Goal: Transaction & Acquisition: Purchase product/service

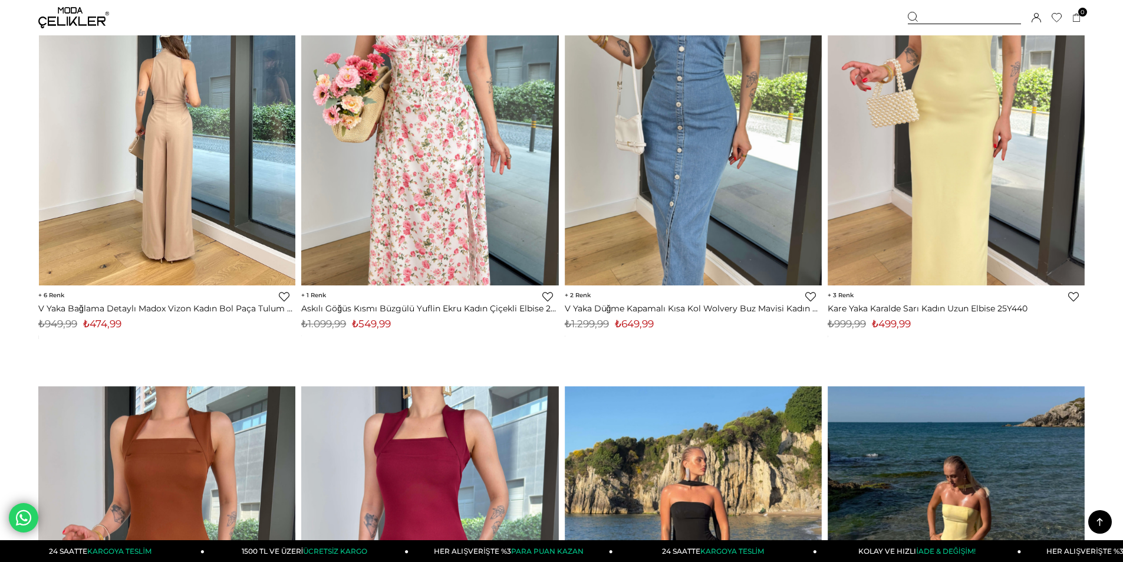
scroll to position [5069, 0]
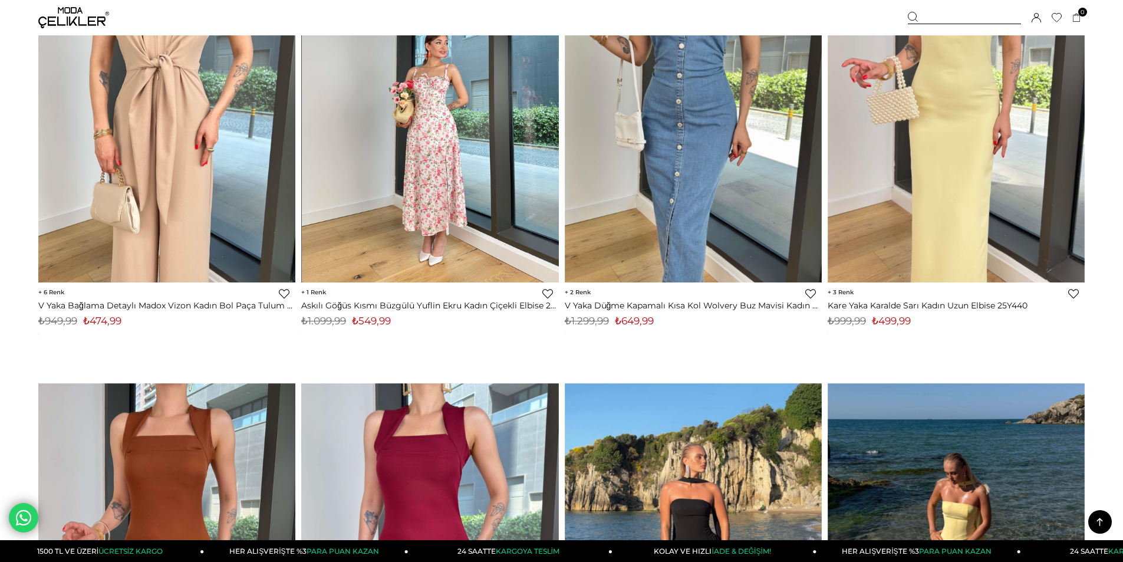
click at [410, 139] on img at bounding box center [430, 111] width 257 height 357
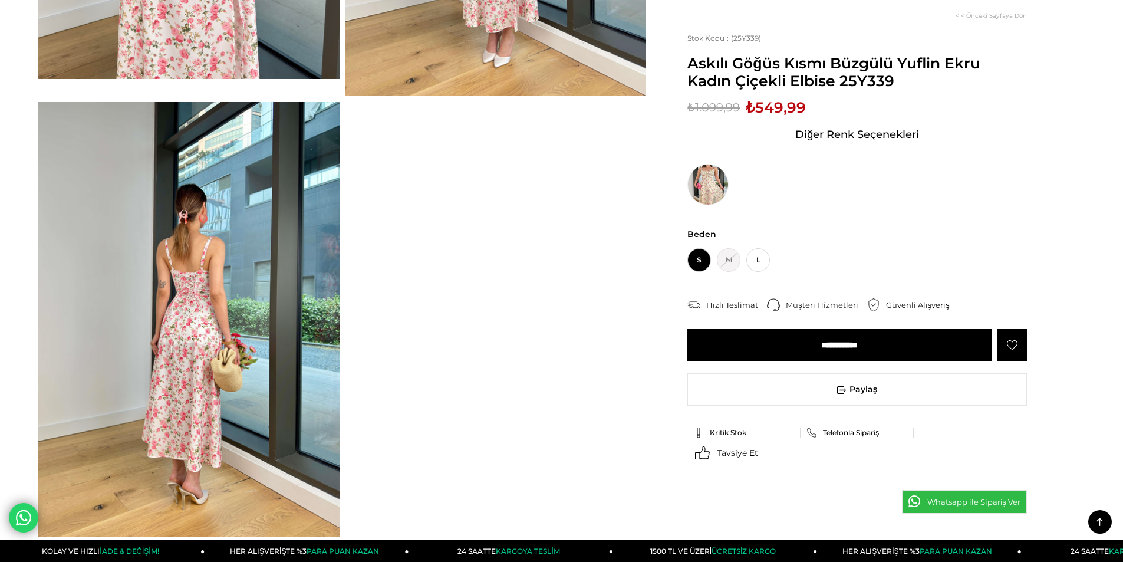
scroll to position [413, 0]
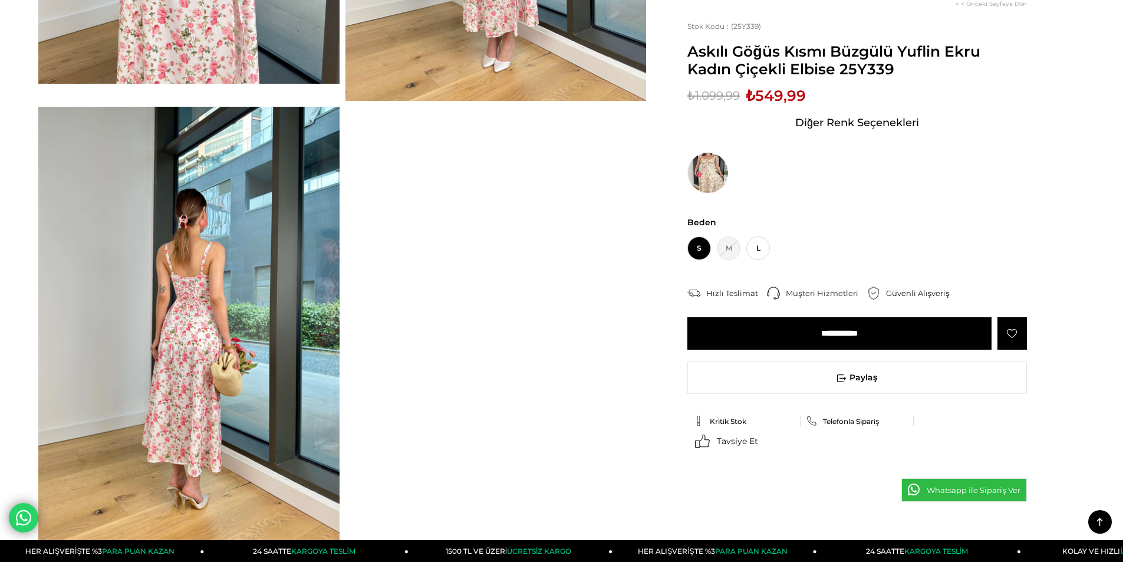
drag, startPoint x: 835, startPoint y: 71, endPoint x: 689, endPoint y: 47, distance: 148.2
click at [689, 47] on span "Askılı Göğüs Kısmı Büzgülü Yuflin Ekru Kadın Çiçekli Elbise 25Y339" at bounding box center [857, 59] width 340 height 35
copy span "Askılı Göğüs Kısmı Büzgülü Yuflin Ekru Kadın Çiçekli Elbise"
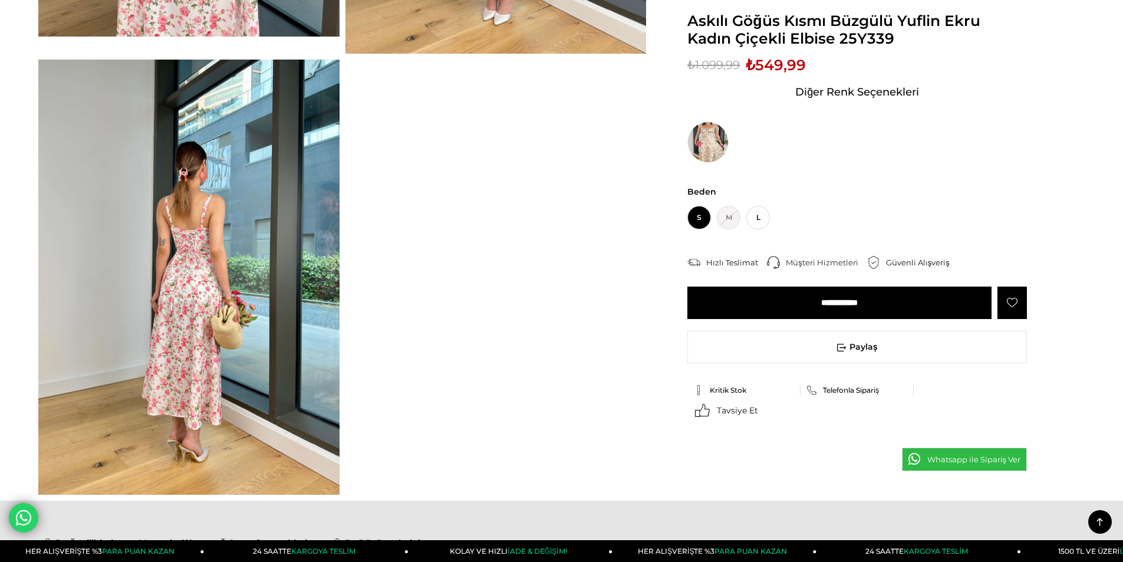
scroll to position [648, 0]
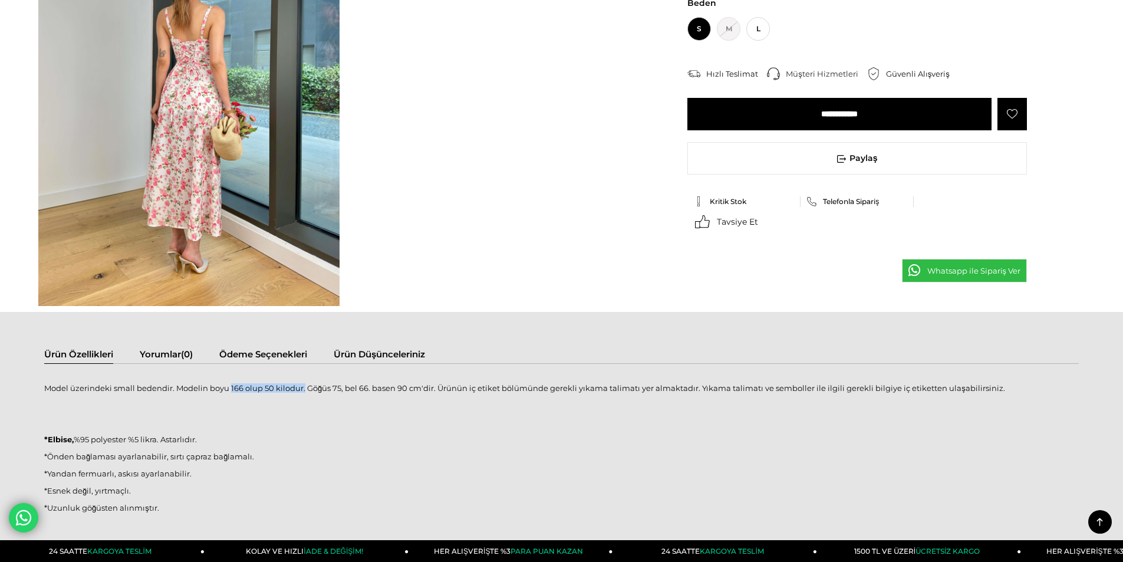
drag, startPoint x: 229, startPoint y: 388, endPoint x: 302, endPoint y: 385, distance: 73.2
click at [302, 385] on p "Model üzerindeki small bedendir. Modelin boyu 166 olup 50 kilodur. Göğüs 75, be…" at bounding box center [561, 387] width 1035 height 9
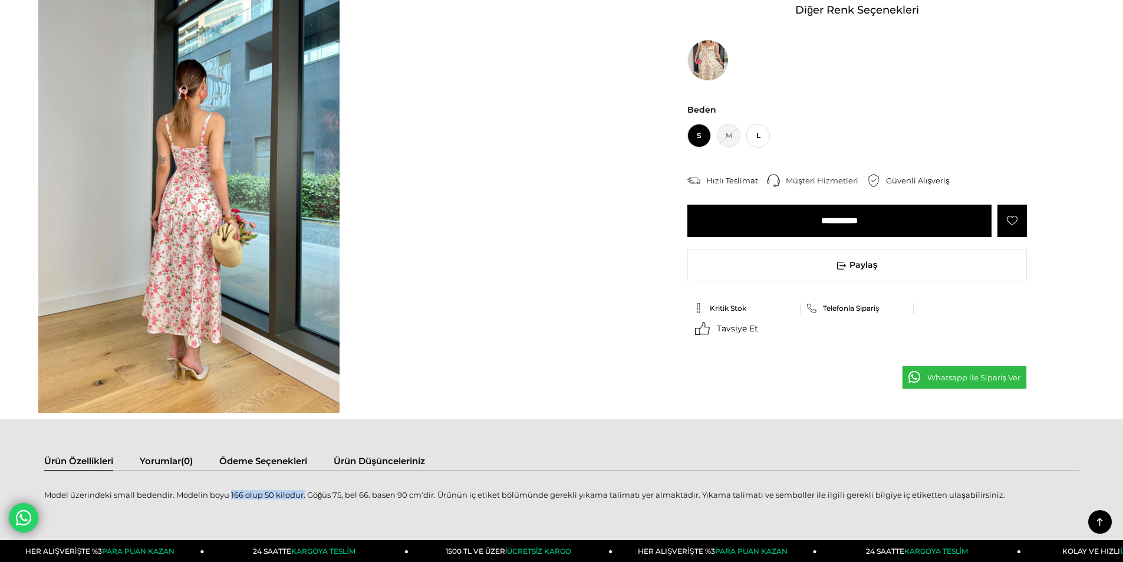
scroll to position [413, 0]
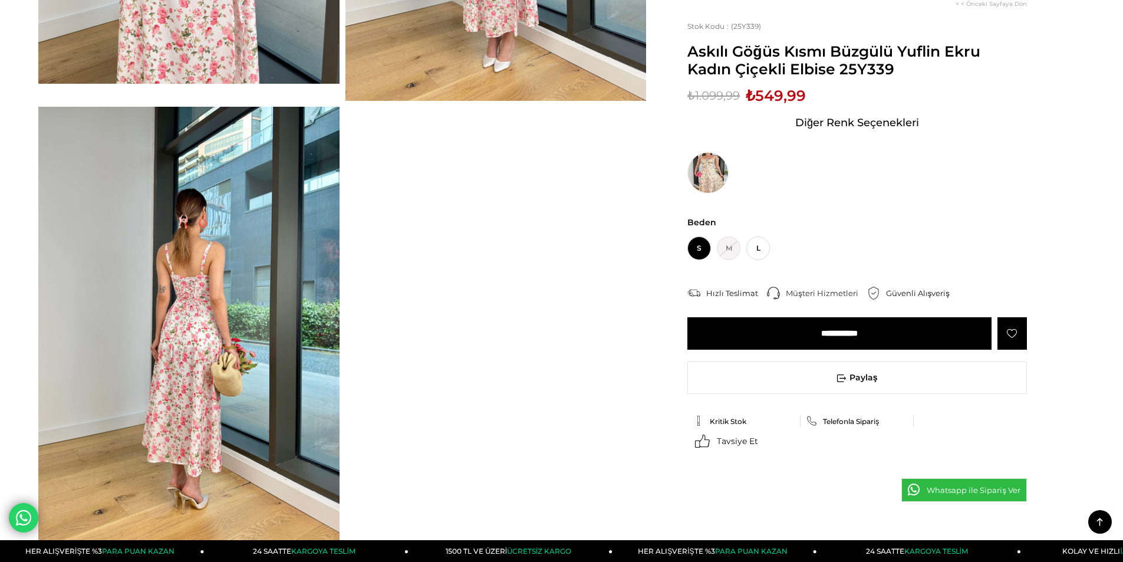
click at [194, 284] on img at bounding box center [188, 324] width 301 height 435
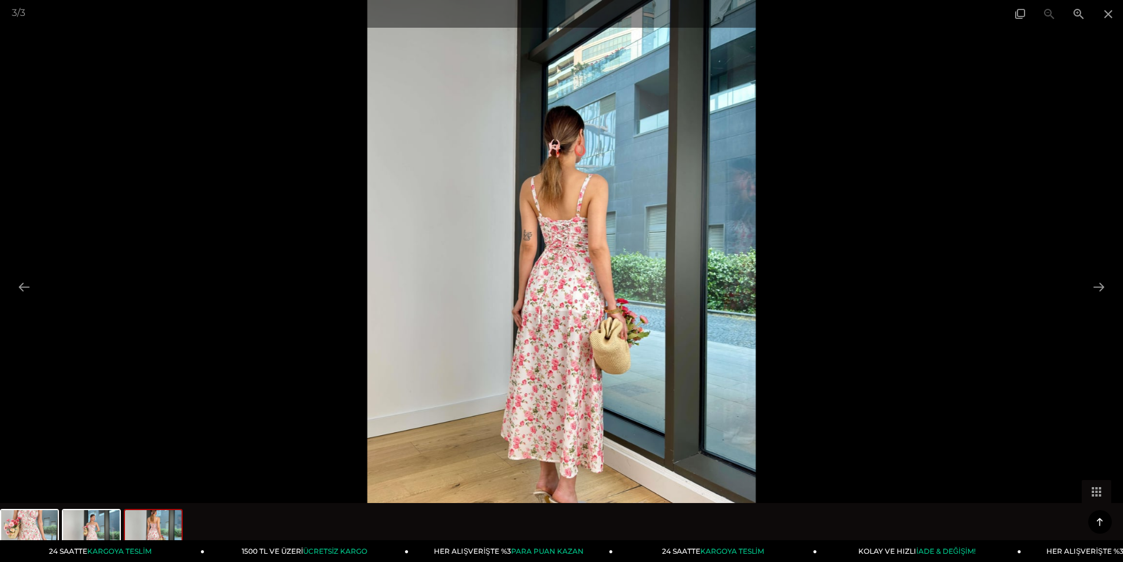
scroll to position [59, 0]
click at [577, 276] on img at bounding box center [561, 281] width 388 height 562
click at [1096, 281] on button at bounding box center [1098, 286] width 25 height 23
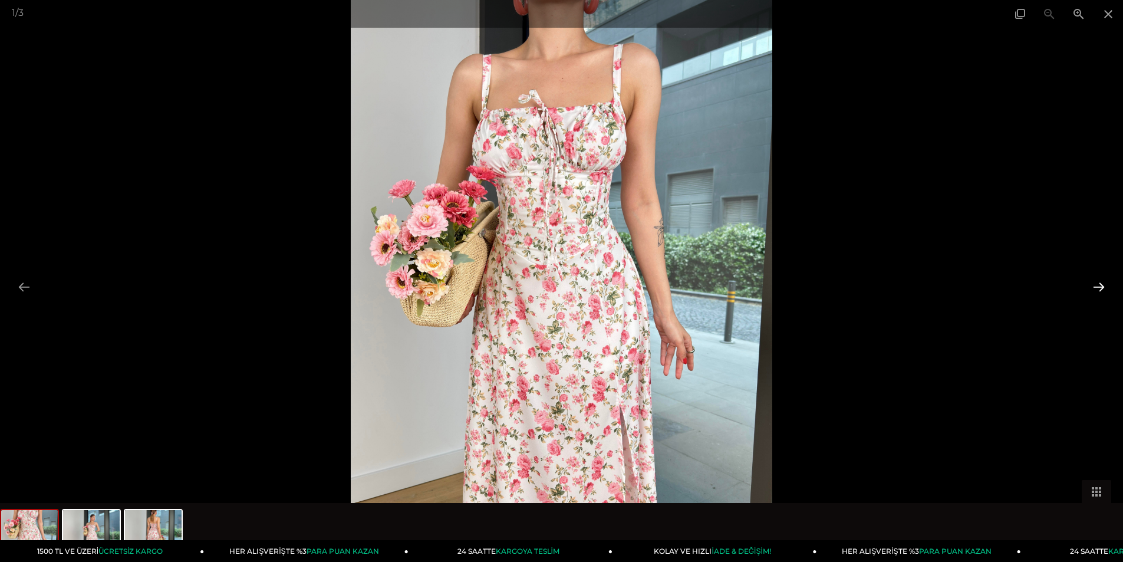
click at [1098, 285] on button at bounding box center [1098, 286] width 25 height 23
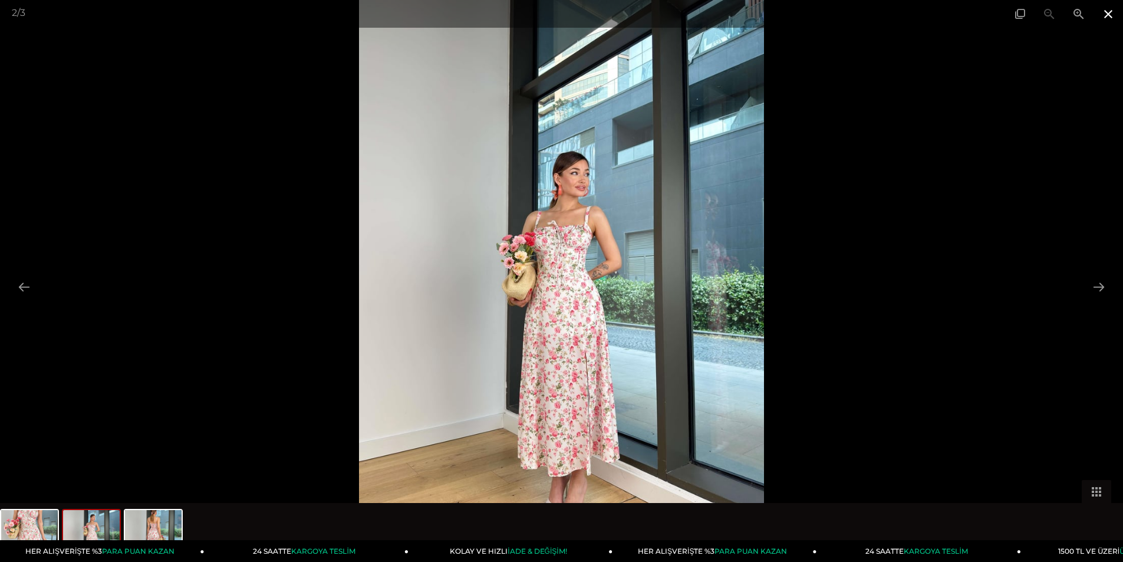
click at [1102, 13] on span at bounding box center [1107, 14] width 29 height 28
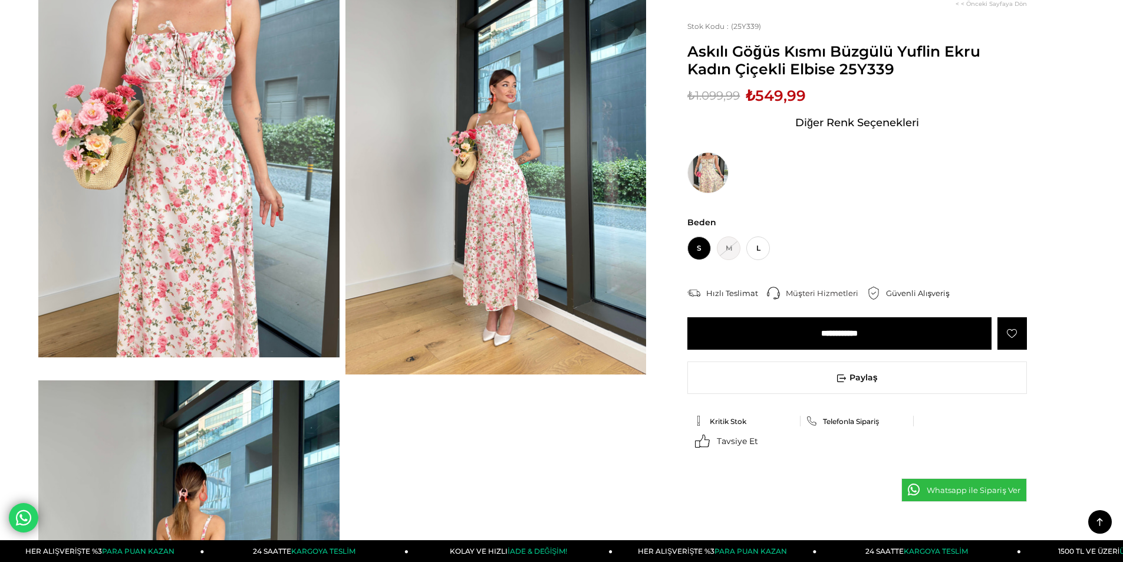
scroll to position [118, 0]
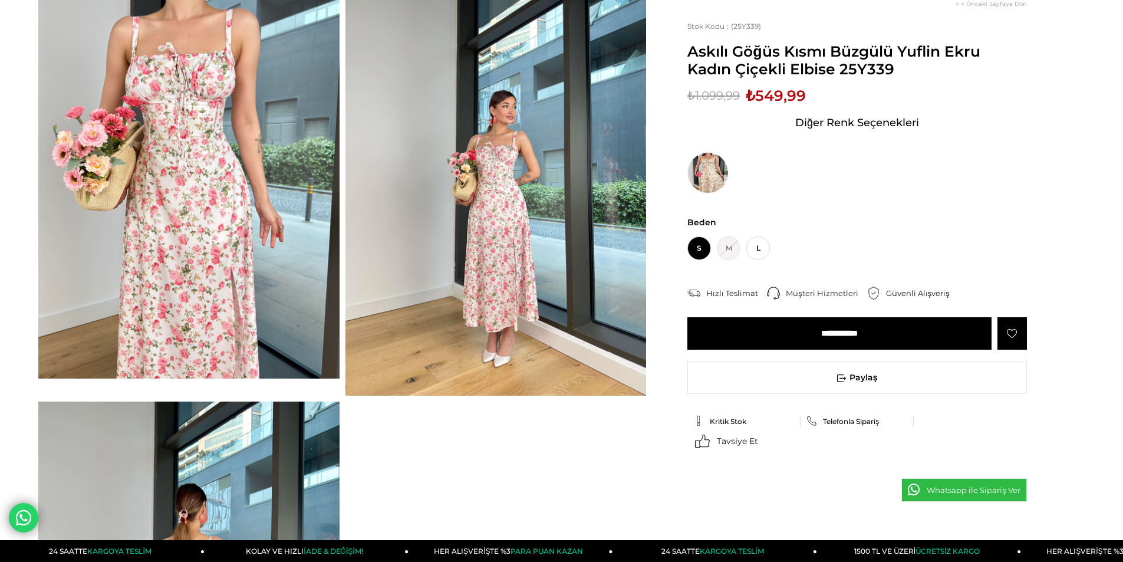
click at [182, 130] on img at bounding box center [188, 178] width 301 height 401
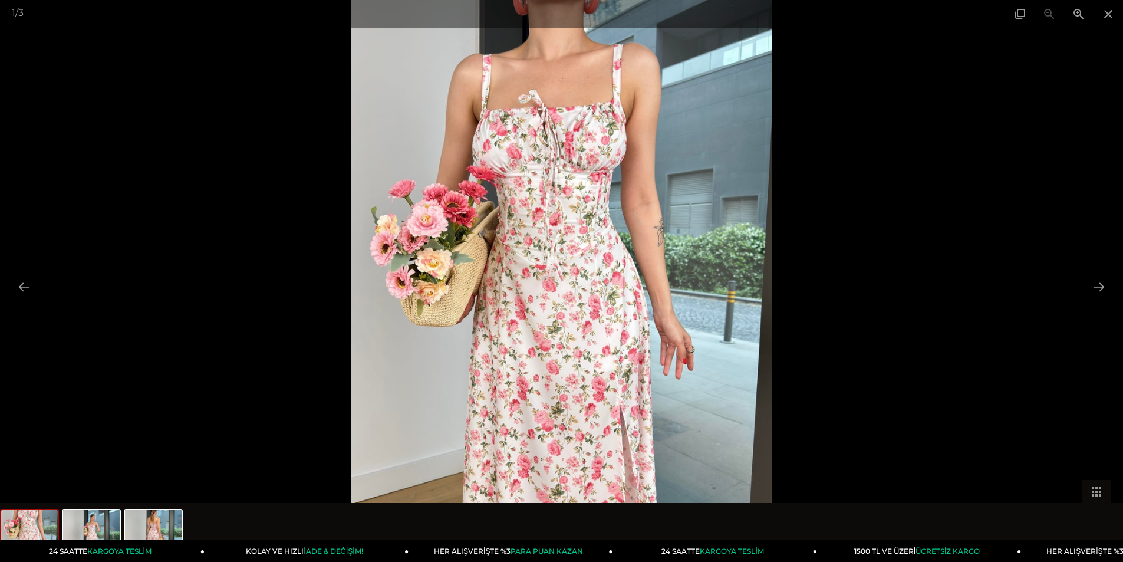
click at [182, 130] on div at bounding box center [561, 281] width 1123 height 562
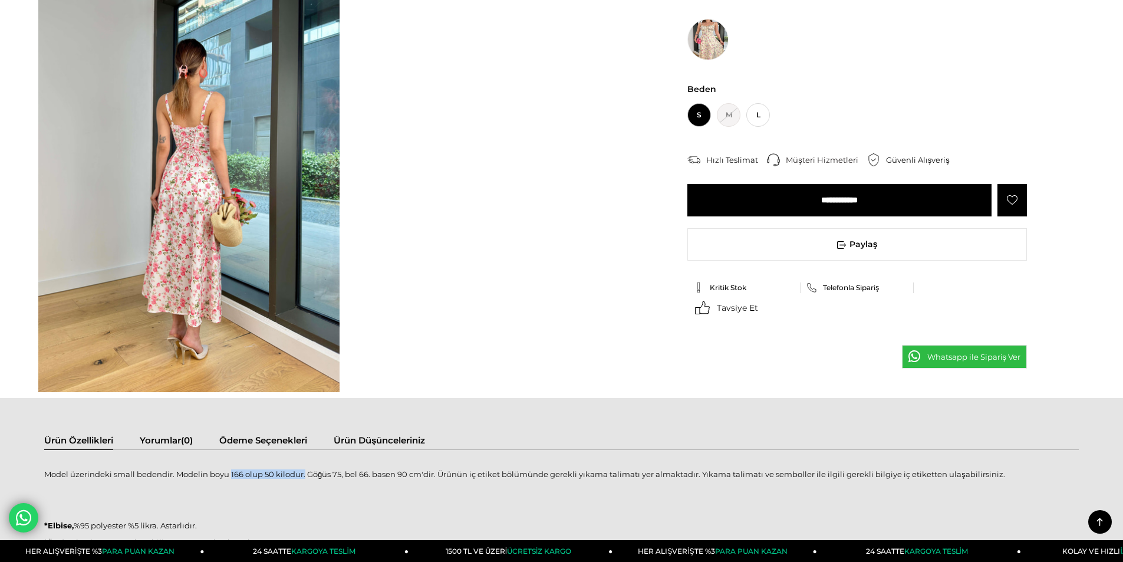
scroll to position [531, 0]
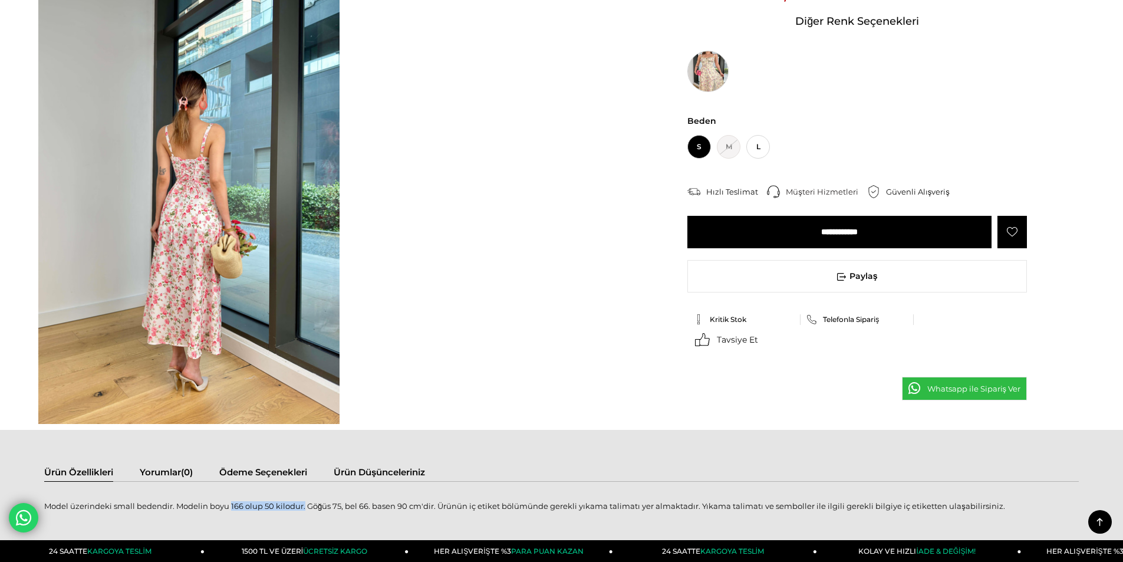
click at [710, 61] on img at bounding box center [707, 71] width 41 height 41
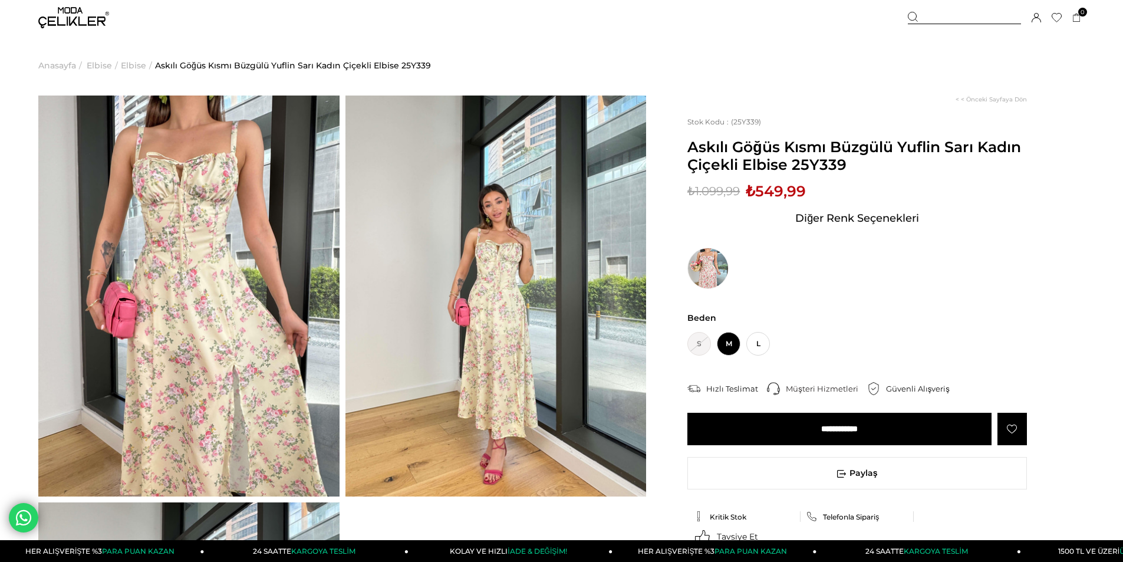
click at [914, 278] on div "Diğer Renk Seçenekleri" at bounding box center [857, 244] width 340 height 89
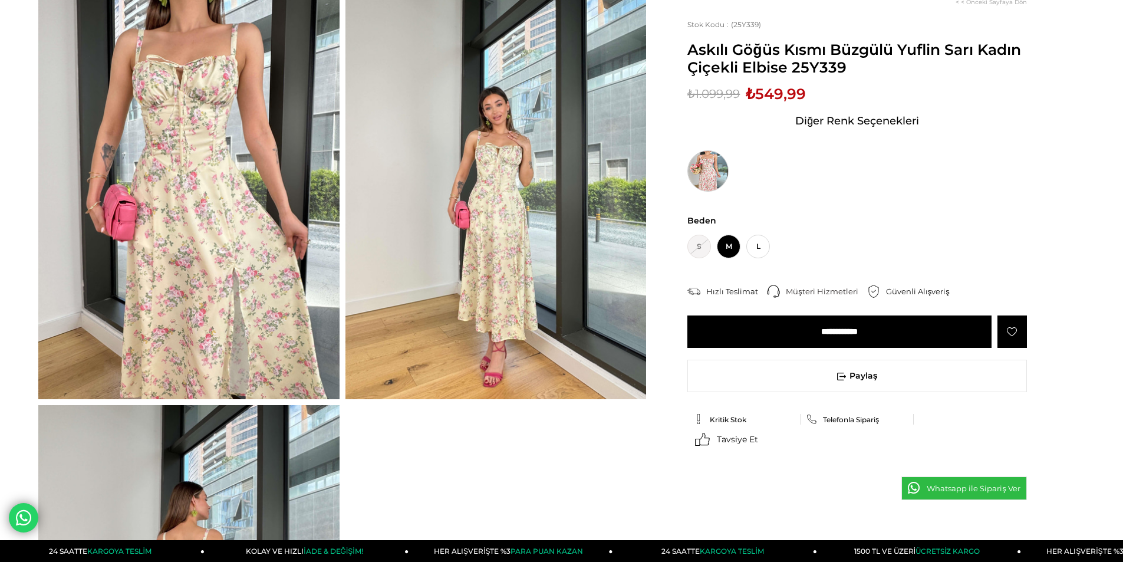
scroll to position [118, 0]
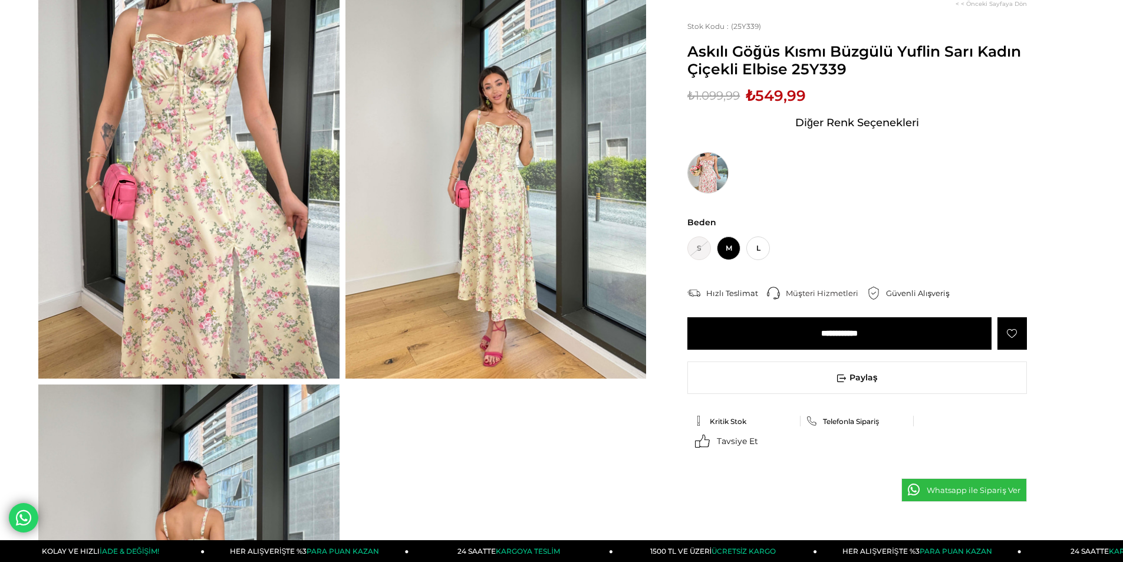
click at [703, 172] on img at bounding box center [707, 172] width 41 height 41
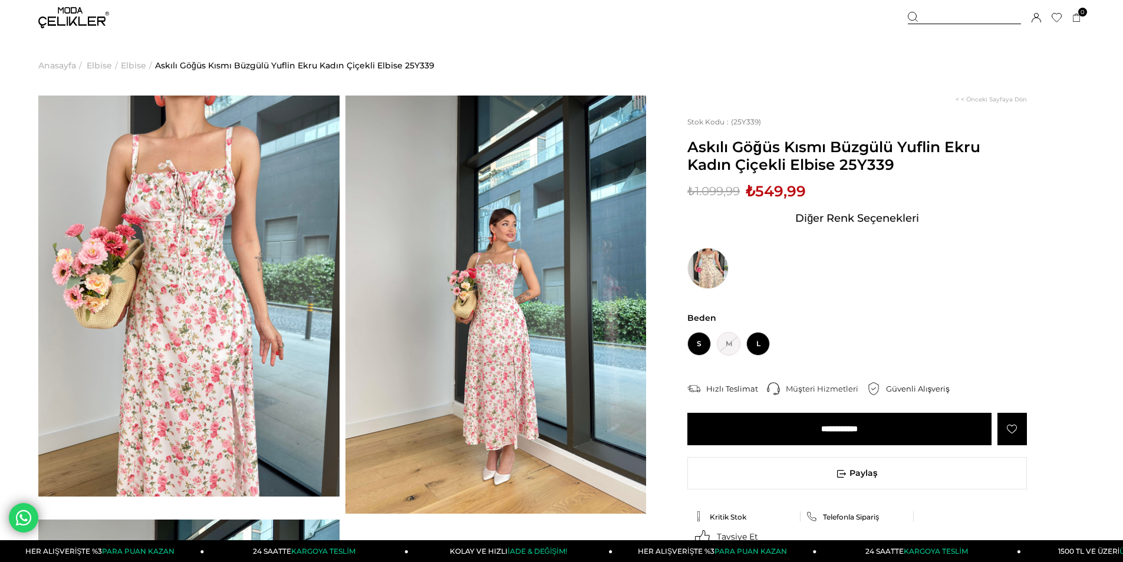
click at [762, 347] on span "L" at bounding box center [758, 344] width 24 height 24
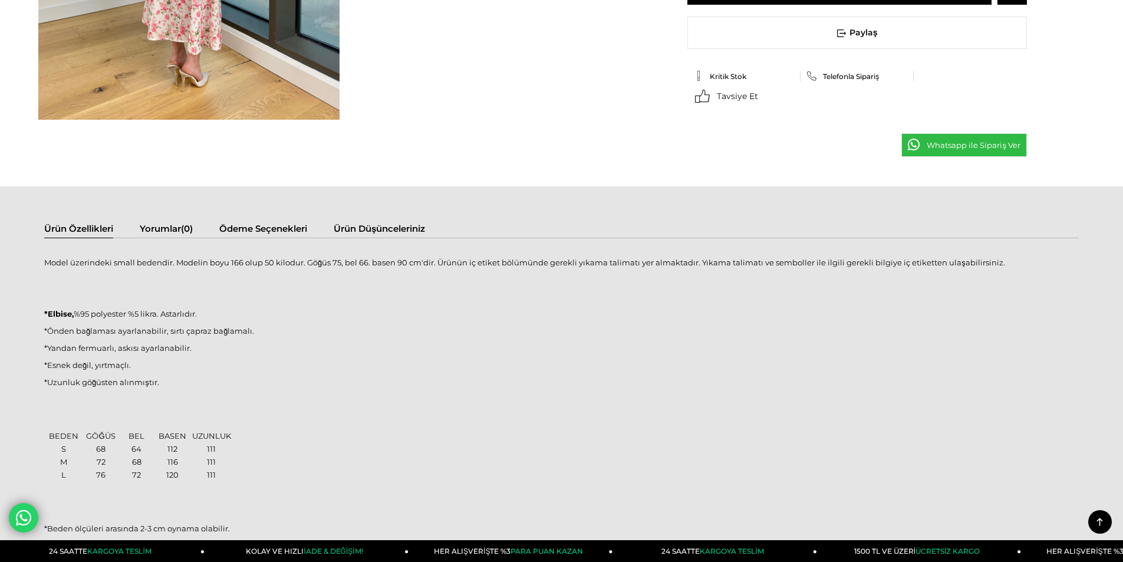
scroll to position [311, 0]
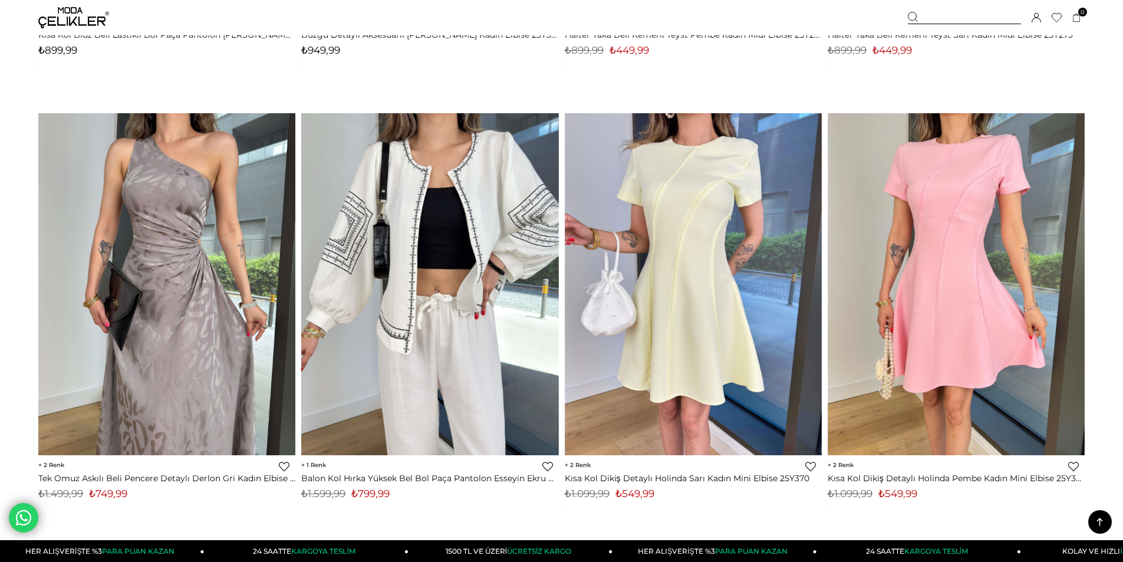
scroll to position [8666, 0]
